Goal: Check status: Check status

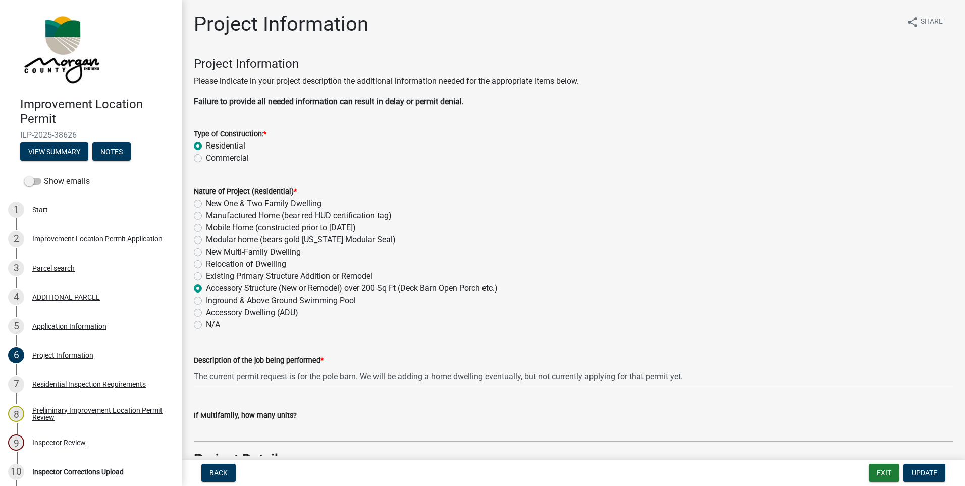
scroll to position [2425, 0]
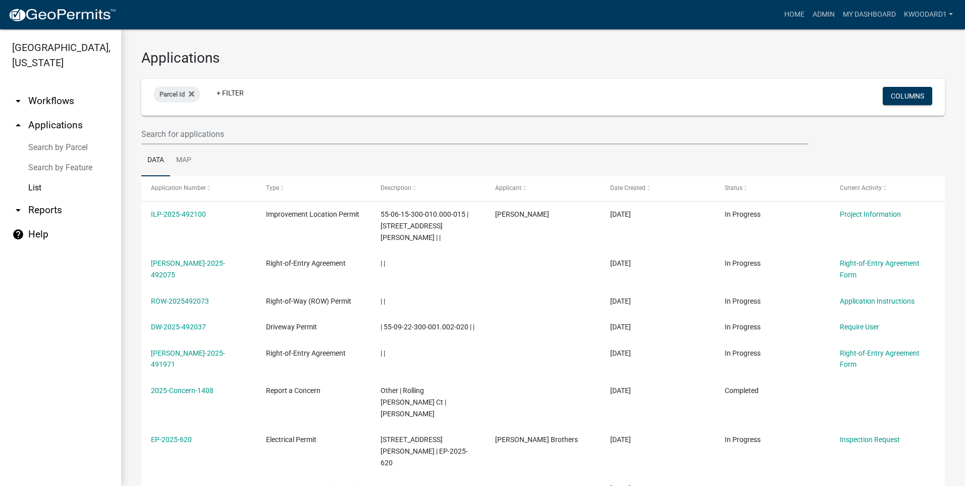
select select "3: 100"
click at [215, 127] on input "text" at bounding box center [474, 134] width 667 height 21
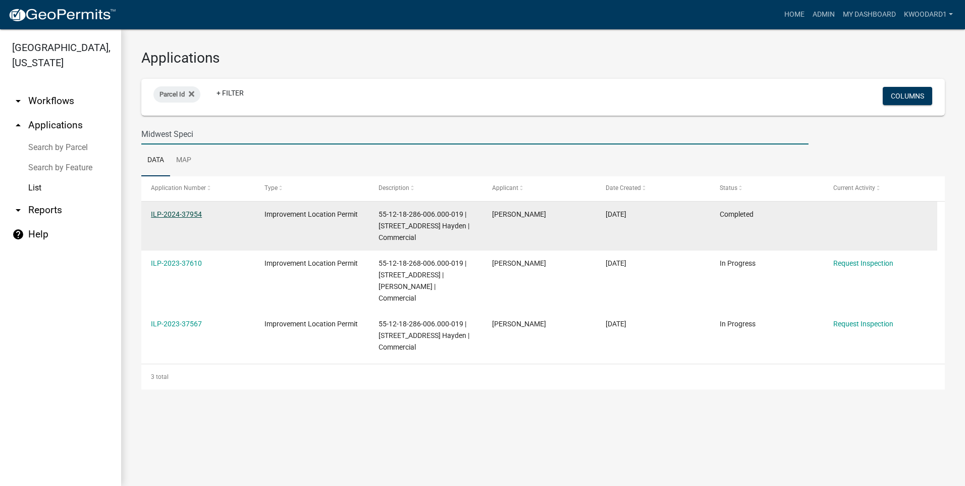
type input "Midwest Speci"
click at [180, 214] on link "ILP-2024-37954" at bounding box center [176, 214] width 51 height 8
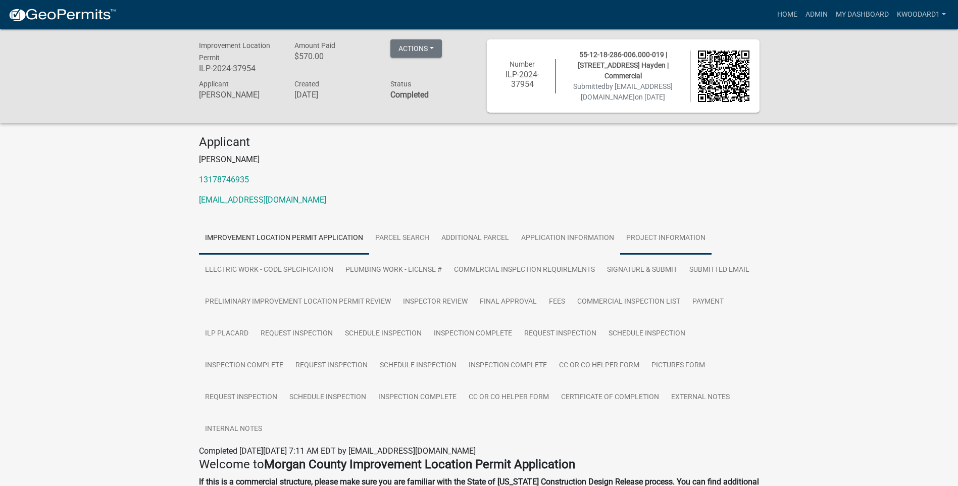
click at [648, 239] on link "Project Information" at bounding box center [665, 238] width 91 height 32
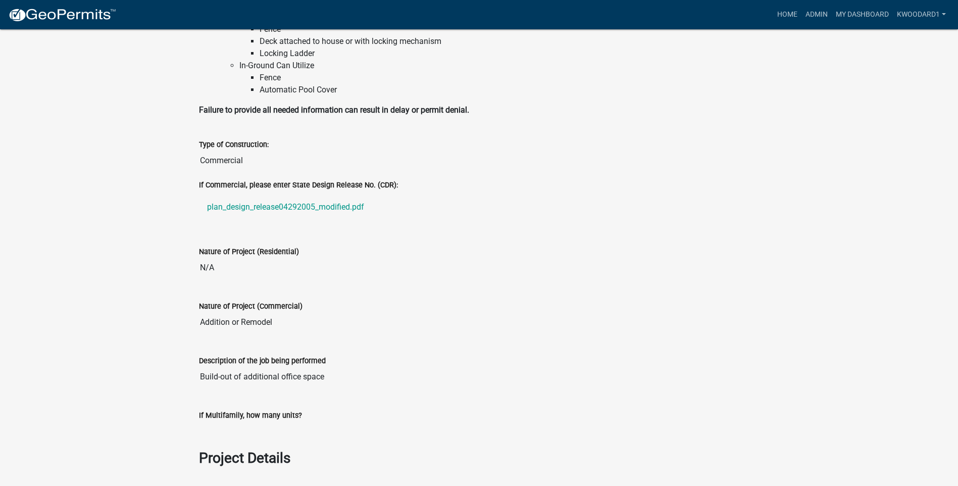
scroll to position [505, 0]
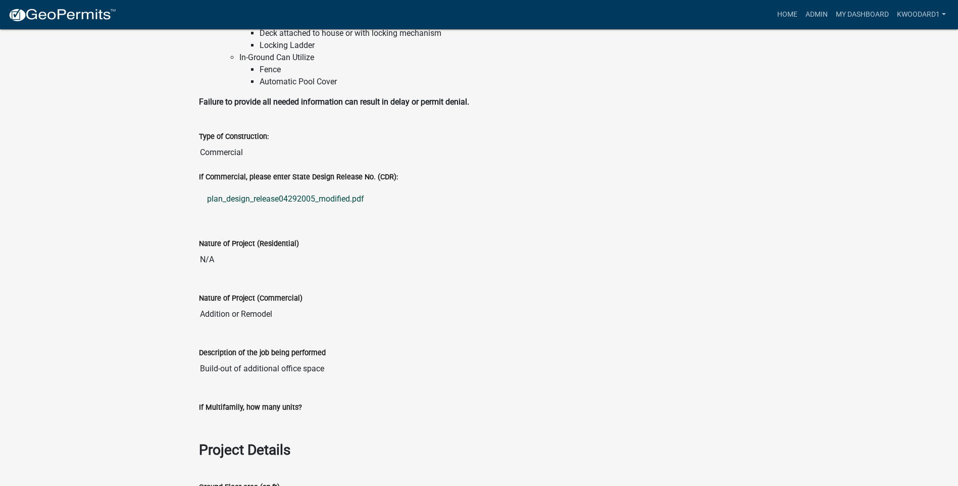
click at [324, 200] on link "plan_design_release04292005_modified.pdf" at bounding box center [479, 199] width 560 height 24
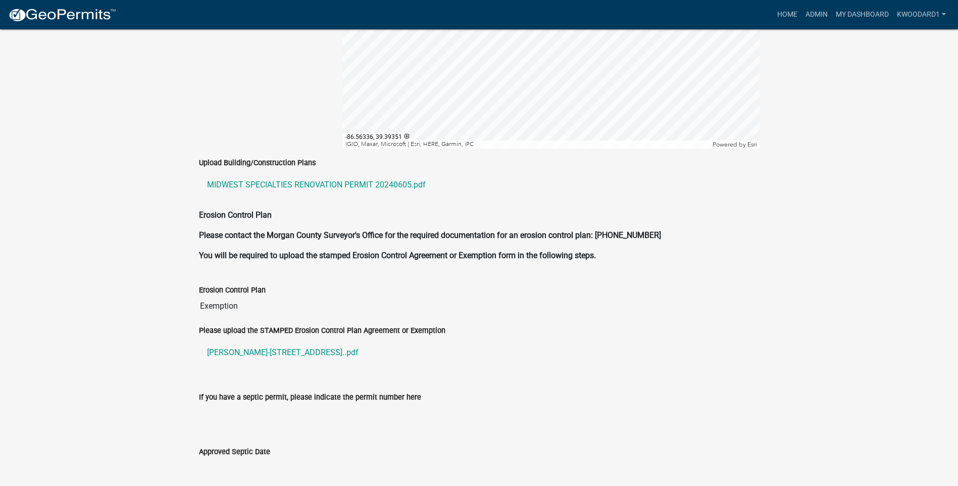
scroll to position [2272, 0]
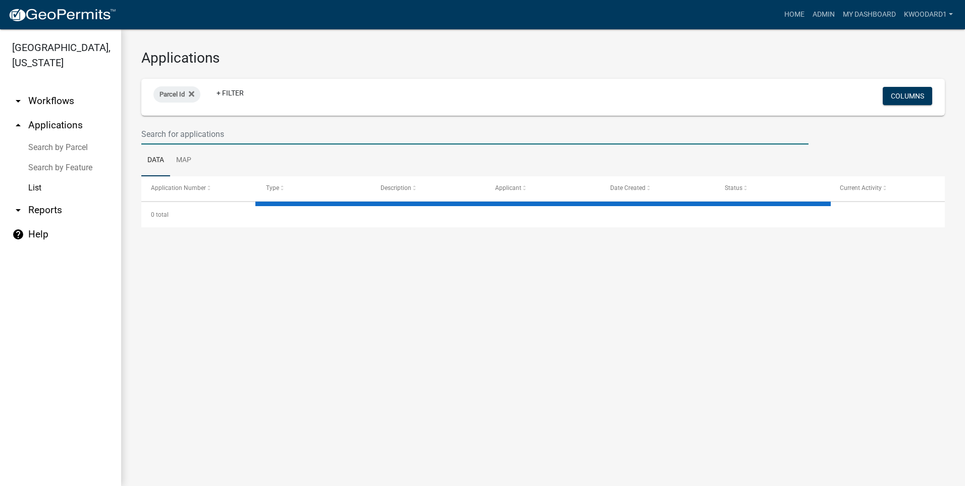
click at [187, 134] on input "text" at bounding box center [474, 134] width 667 height 21
select select "3: 100"
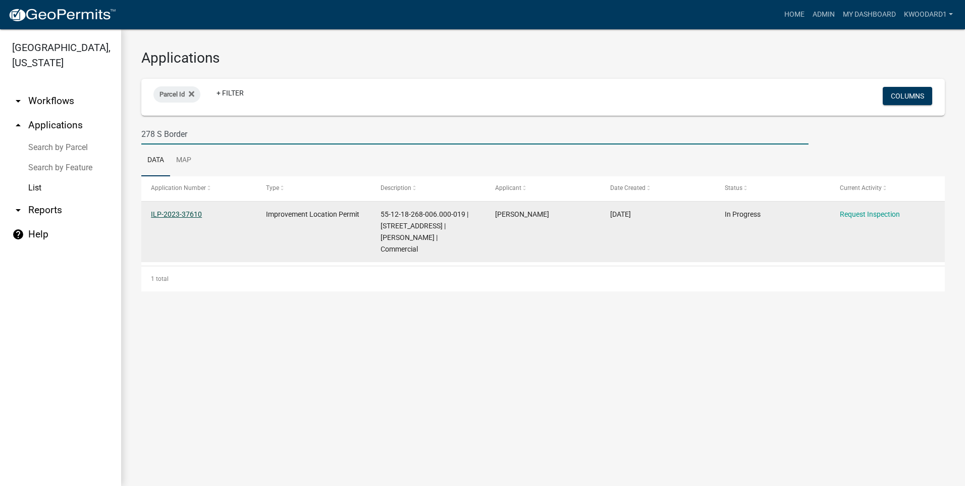
type input "278 S Border"
click at [167, 212] on link "ILP-2023-37610" at bounding box center [176, 214] width 51 height 8
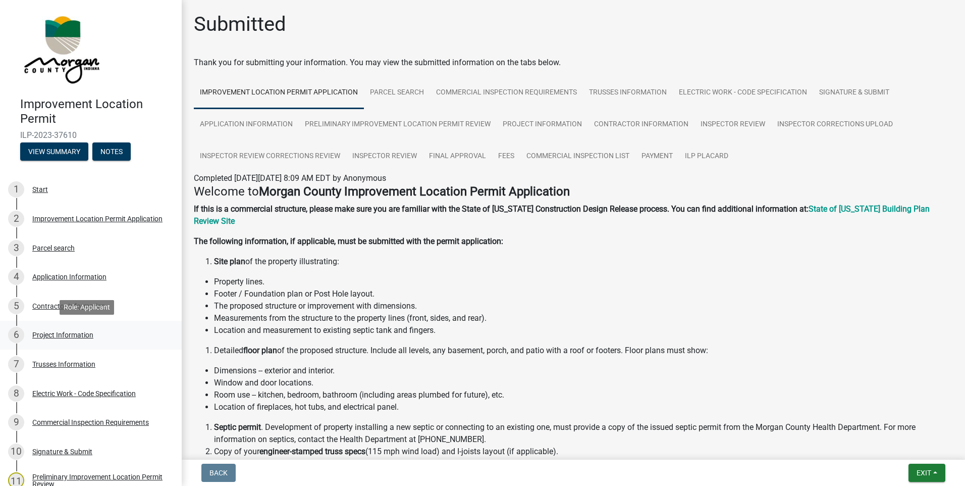
click at [49, 332] on div "Project Information" at bounding box center [62, 334] width 61 height 7
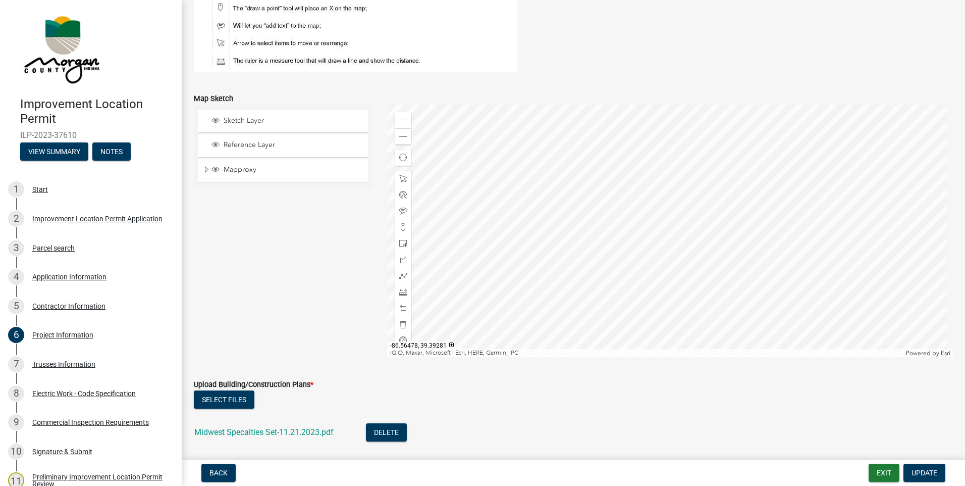
scroll to position [1616, 0]
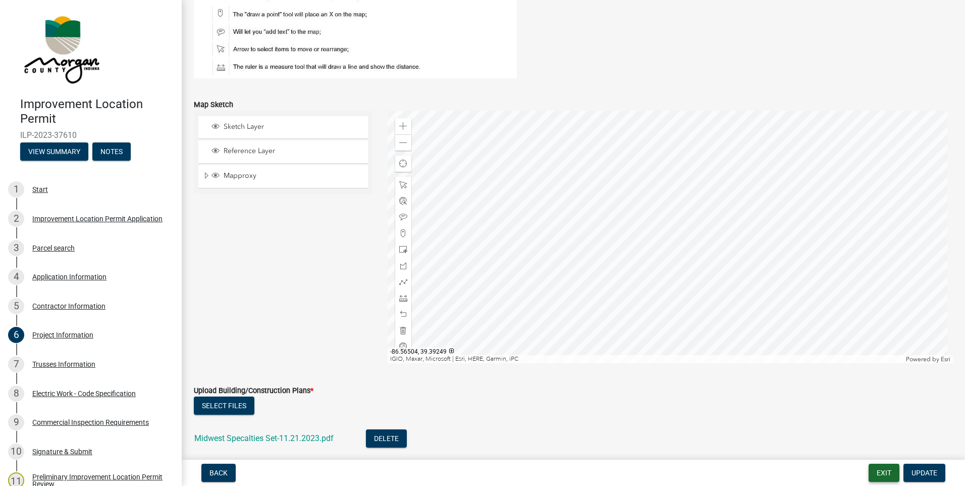
click at [892, 476] on button "Exit" at bounding box center [884, 472] width 31 height 18
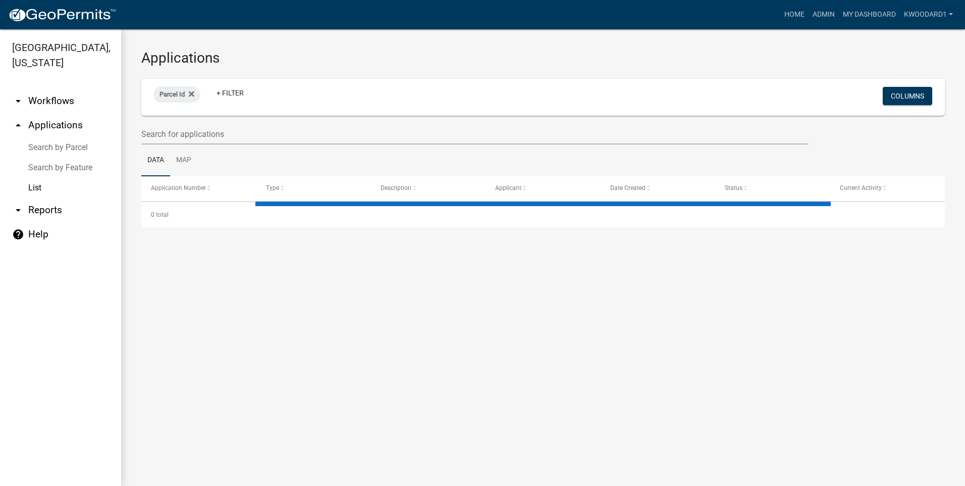
select select "3: 100"
